Goal: Check status: Check status

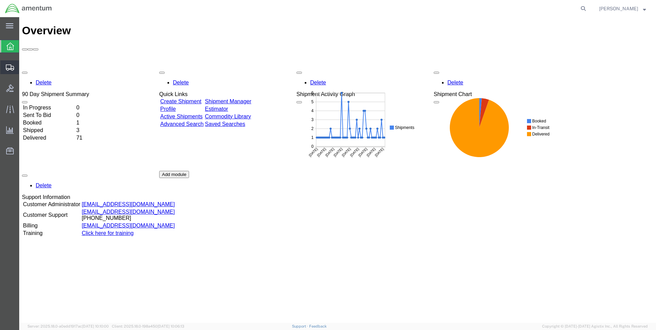
click at [24, 67] on span "Shipments" at bounding box center [21, 67] width 5 height 14
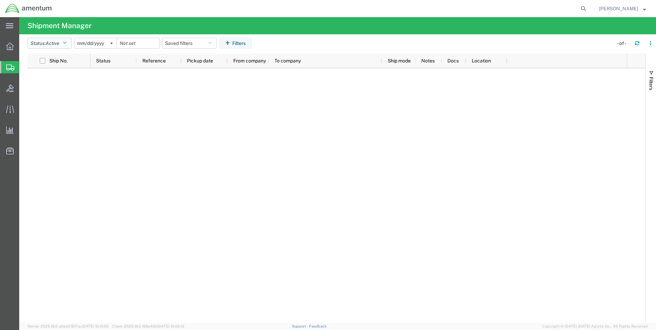
click at [72, 43] on button "Status: Active" at bounding box center [49, 43] width 44 height 11
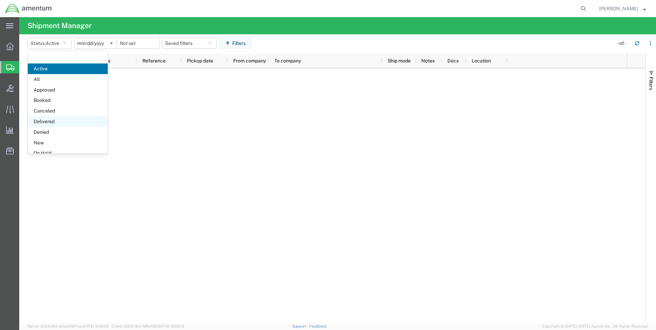
click at [48, 122] on span "Delivered" at bounding box center [68, 121] width 80 height 11
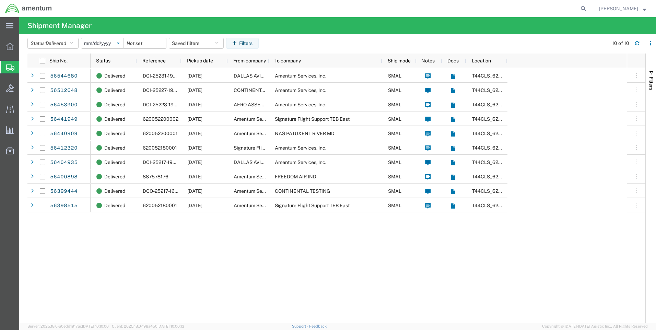
click at [119, 44] on icon at bounding box center [118, 43] width 2 height 2
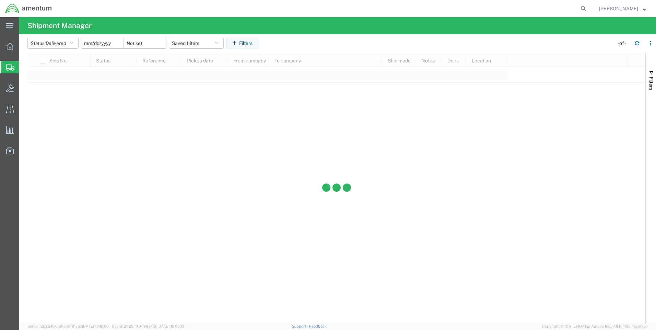
click at [97, 45] on input "date" at bounding box center [102, 43] width 42 height 10
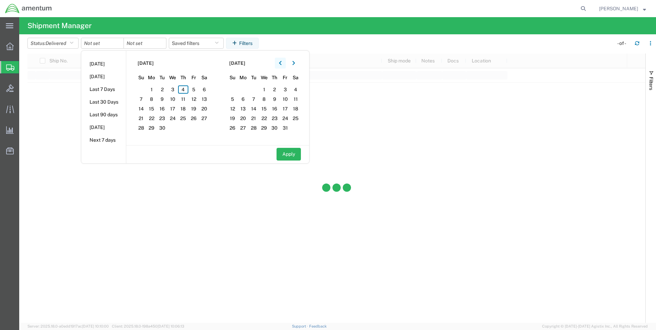
click at [282, 64] on icon "button" at bounding box center [280, 63] width 3 height 5
click at [282, 63] on icon "button" at bounding box center [280, 63] width 3 height 5
click at [162, 89] on span "1" at bounding box center [162, 89] width 11 height 8
click at [292, 155] on button "Apply" at bounding box center [289, 154] width 24 height 13
type input "2025-07-01"
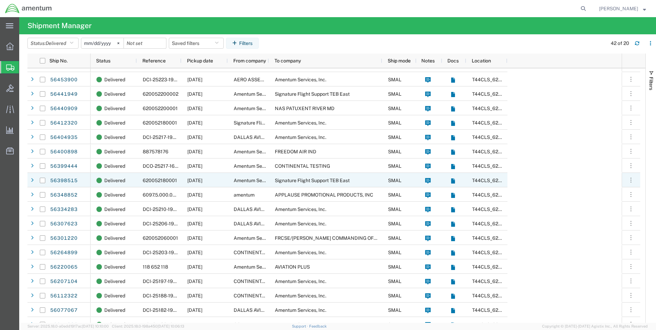
scroll to position [34, 0]
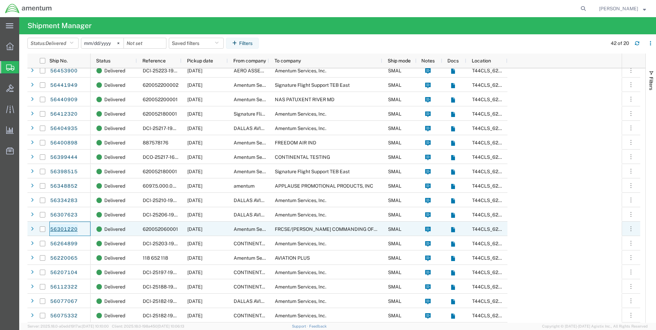
click at [70, 229] on link "56301220" at bounding box center [64, 229] width 28 height 11
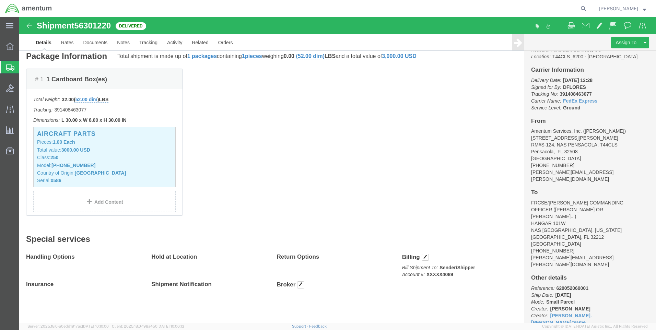
scroll to position [156, 0]
click img
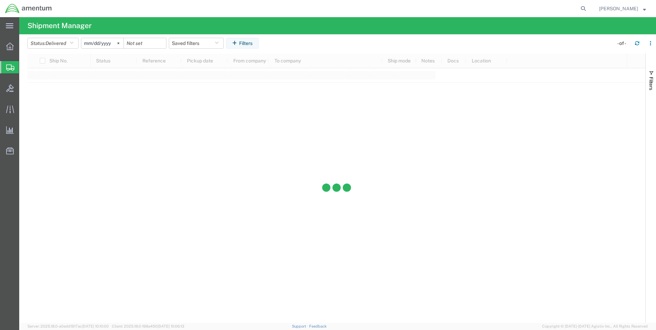
click at [623, 8] on span "Darrell Collins" at bounding box center [618, 9] width 39 height 8
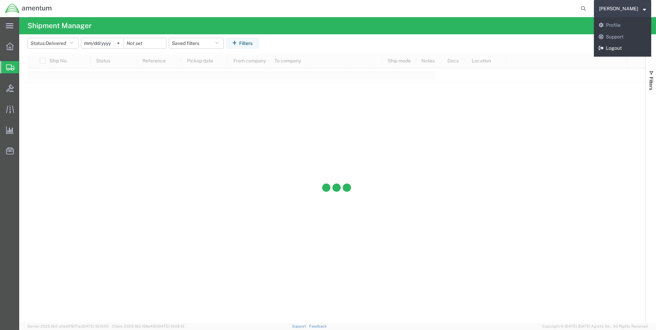
click at [622, 47] on link "Logout" at bounding box center [622, 49] width 57 height 12
